Goal: Book appointment/travel/reservation

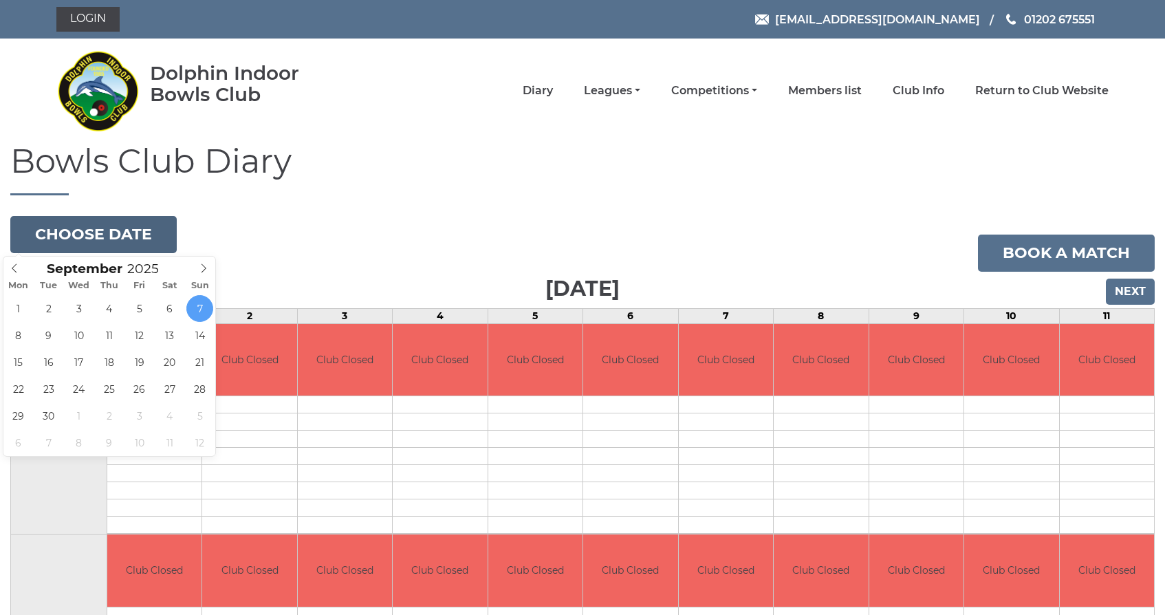
click at [104, 232] on button "Choose date" at bounding box center [93, 234] width 166 height 37
type input "[DATE]"
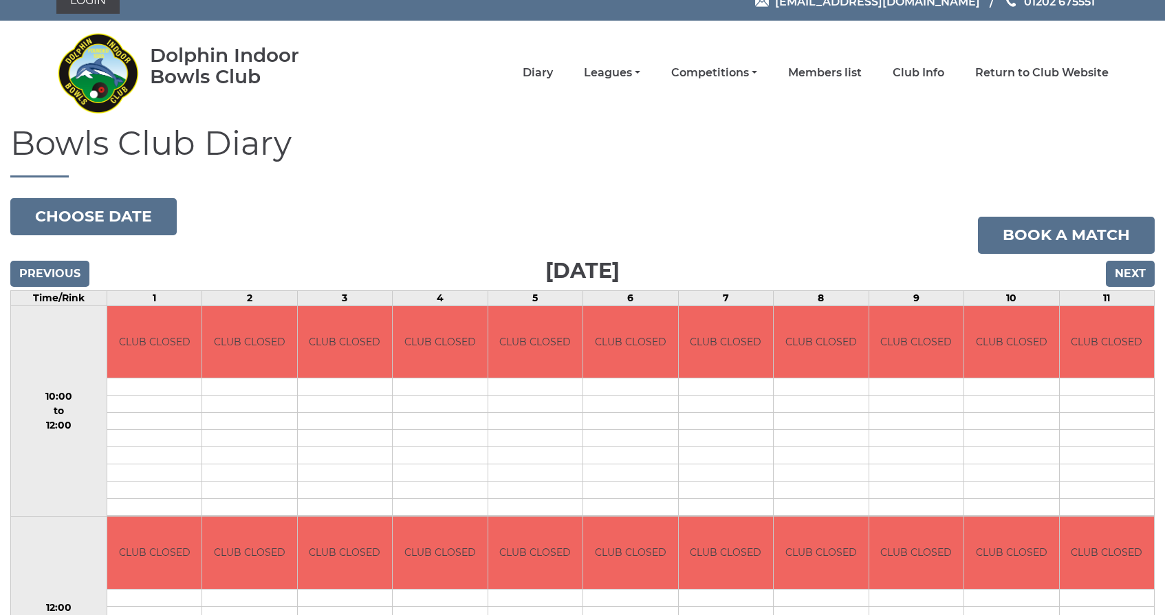
scroll to position [17, 0]
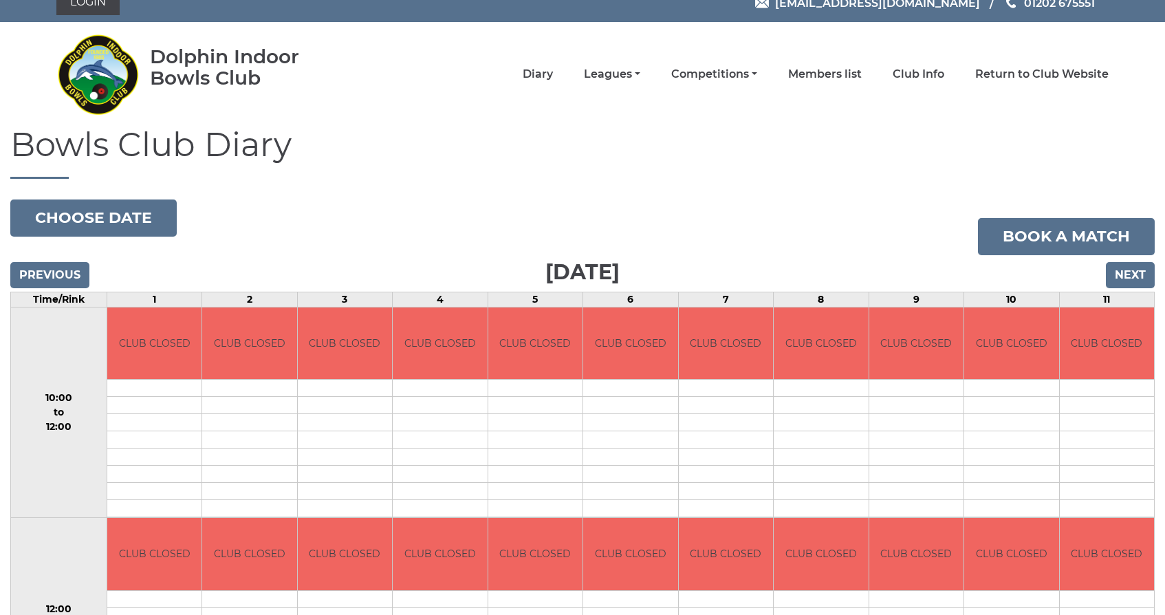
click at [59, 275] on input "Previous" at bounding box center [49, 275] width 79 height 26
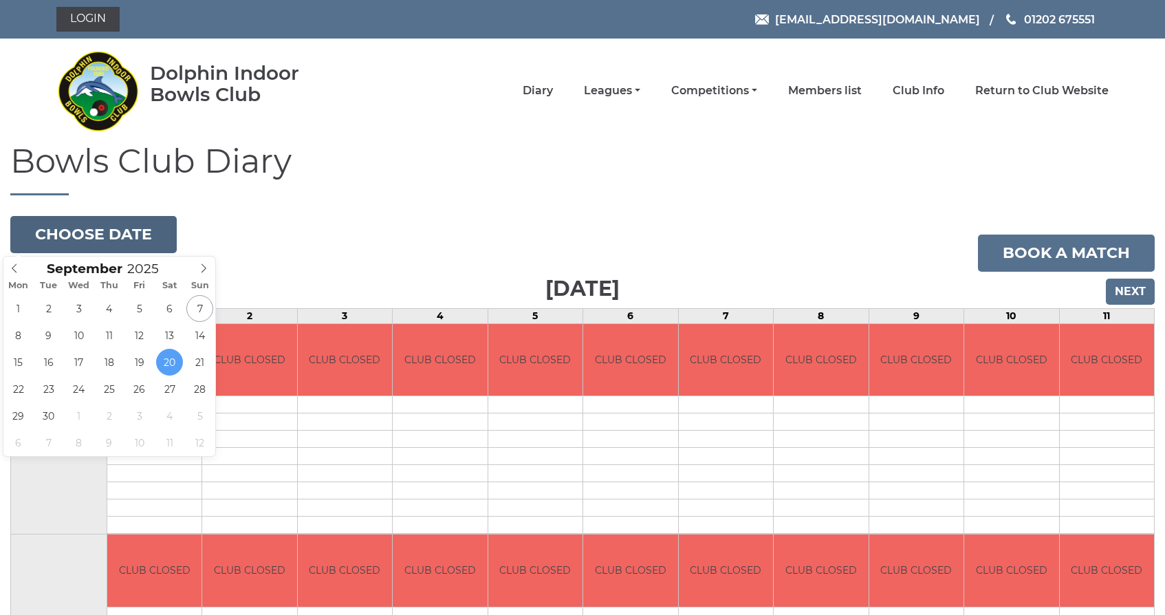
click at [83, 232] on button "Choose date" at bounding box center [93, 234] width 166 height 37
type input "[DATE]"
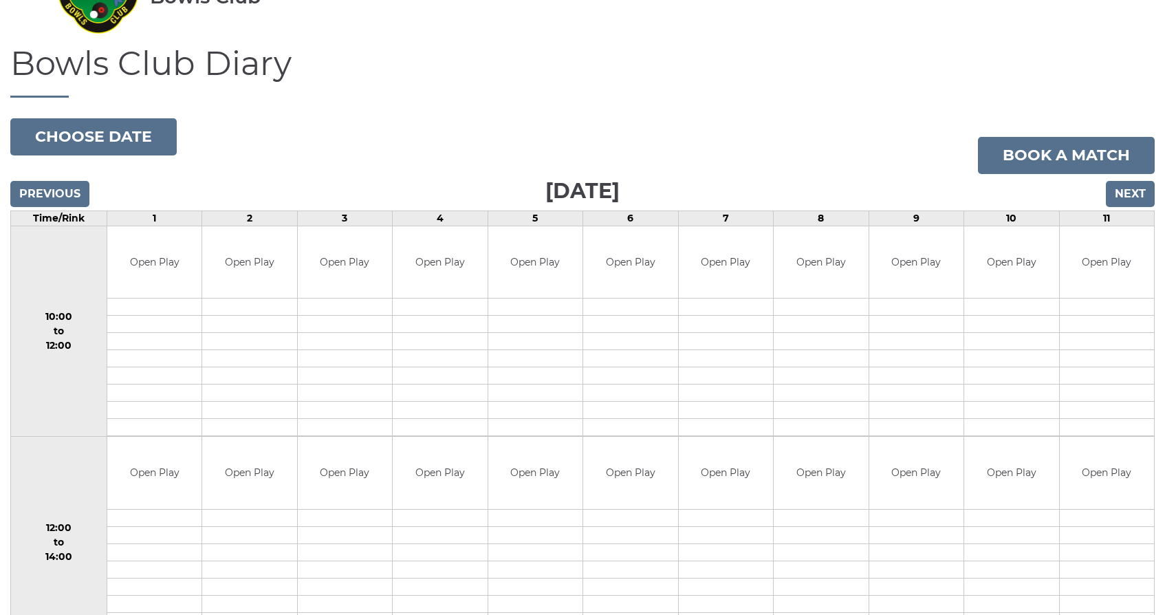
scroll to position [96, 0]
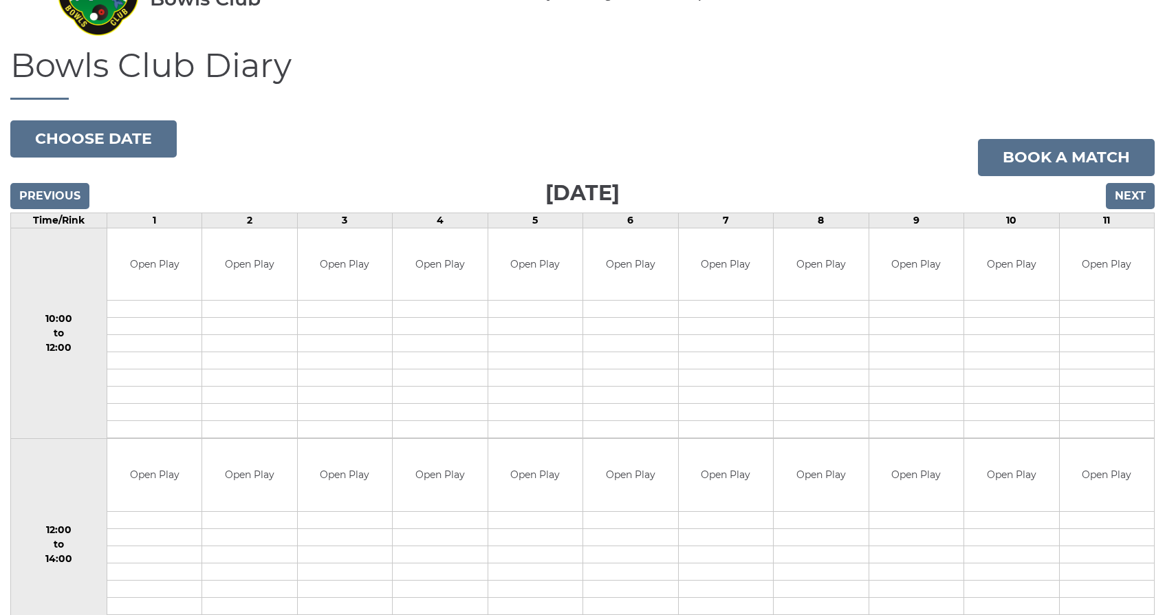
click at [60, 193] on input "Previous" at bounding box center [49, 196] width 79 height 26
